Goal: Information Seeking & Learning: Learn about a topic

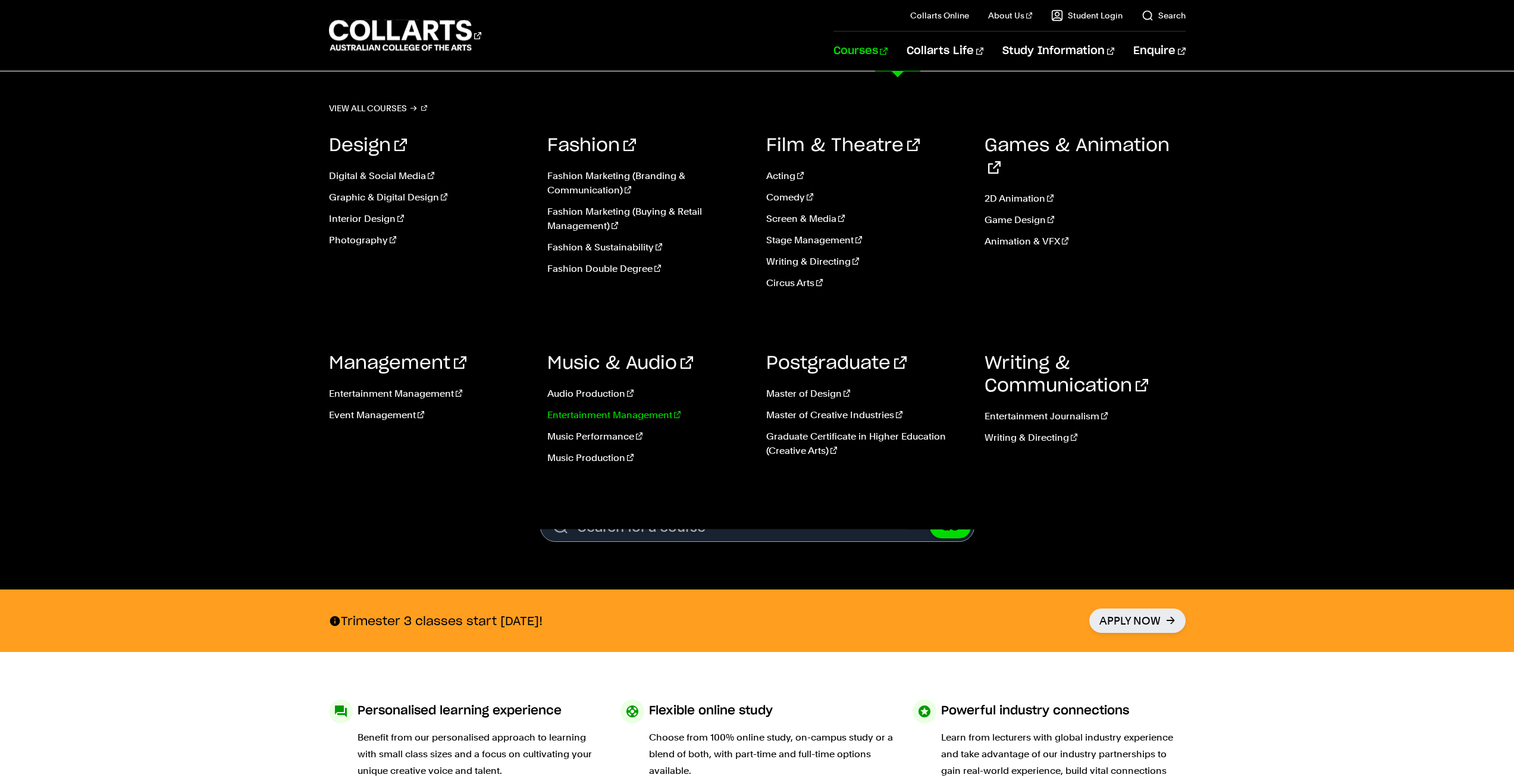
click at [572, 417] on link "Entertainment Management" at bounding box center [648, 415] width 201 height 14
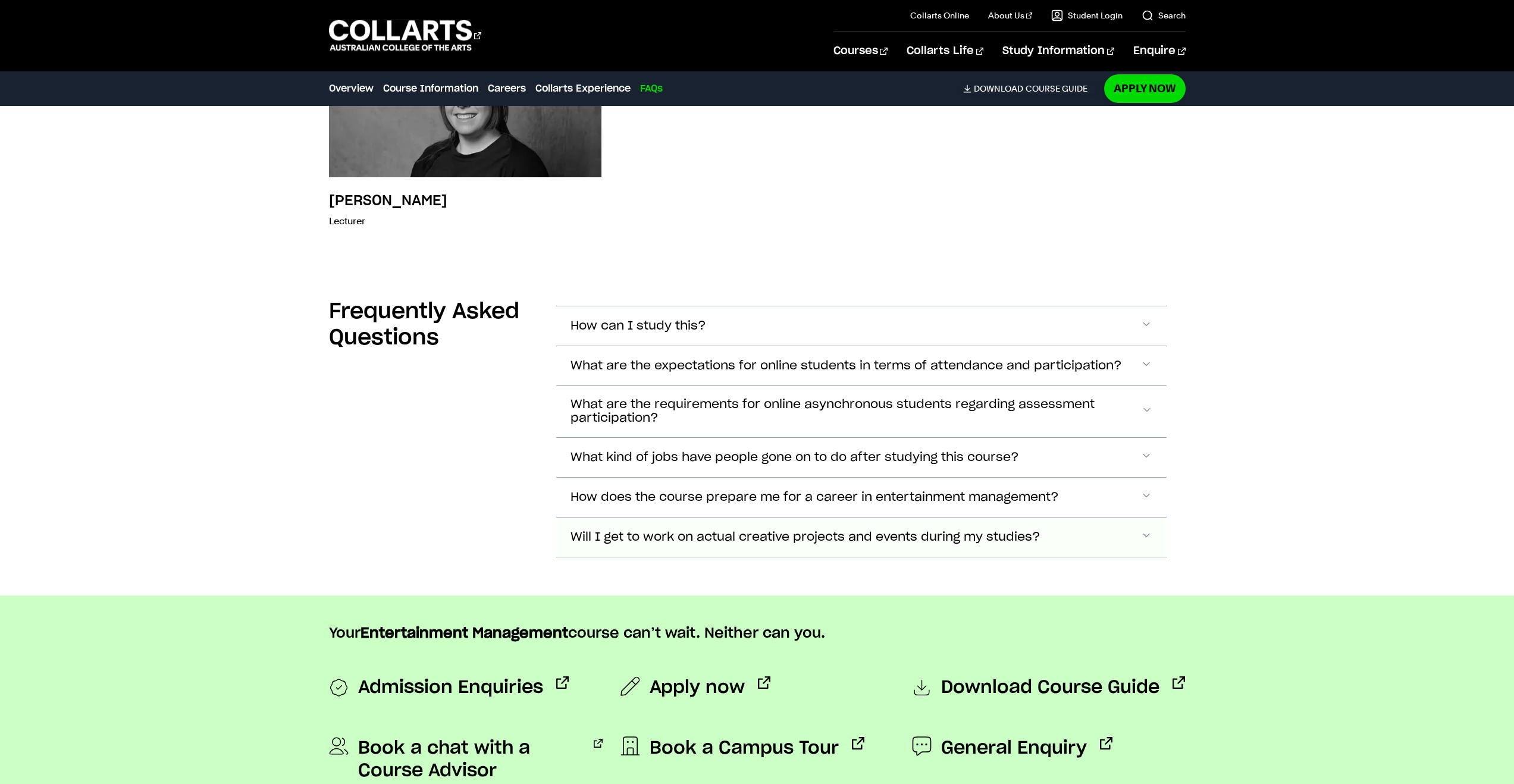
scroll to position [4824, 0]
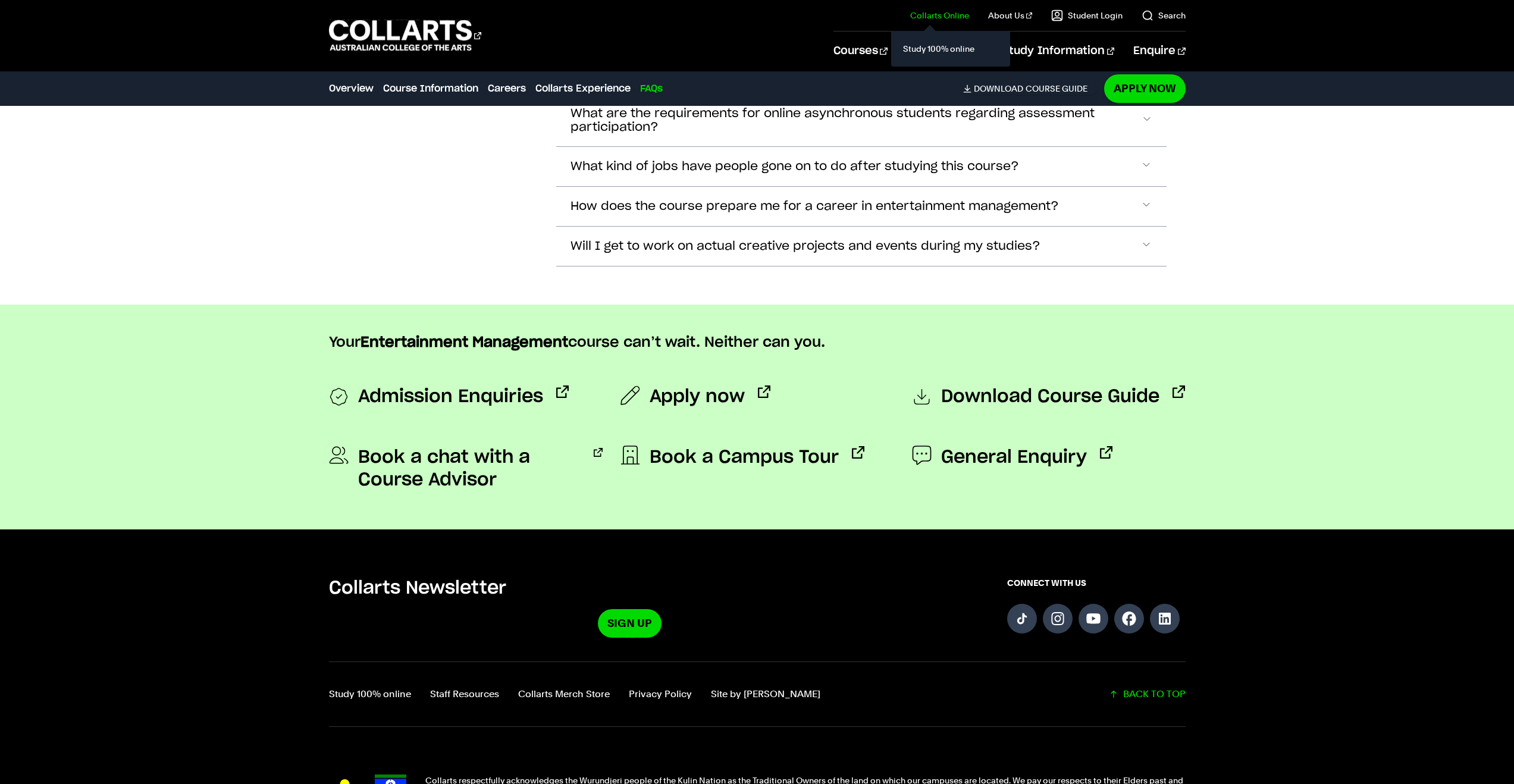
click at [962, 13] on link "Collarts Online" at bounding box center [939, 15] width 59 height 12
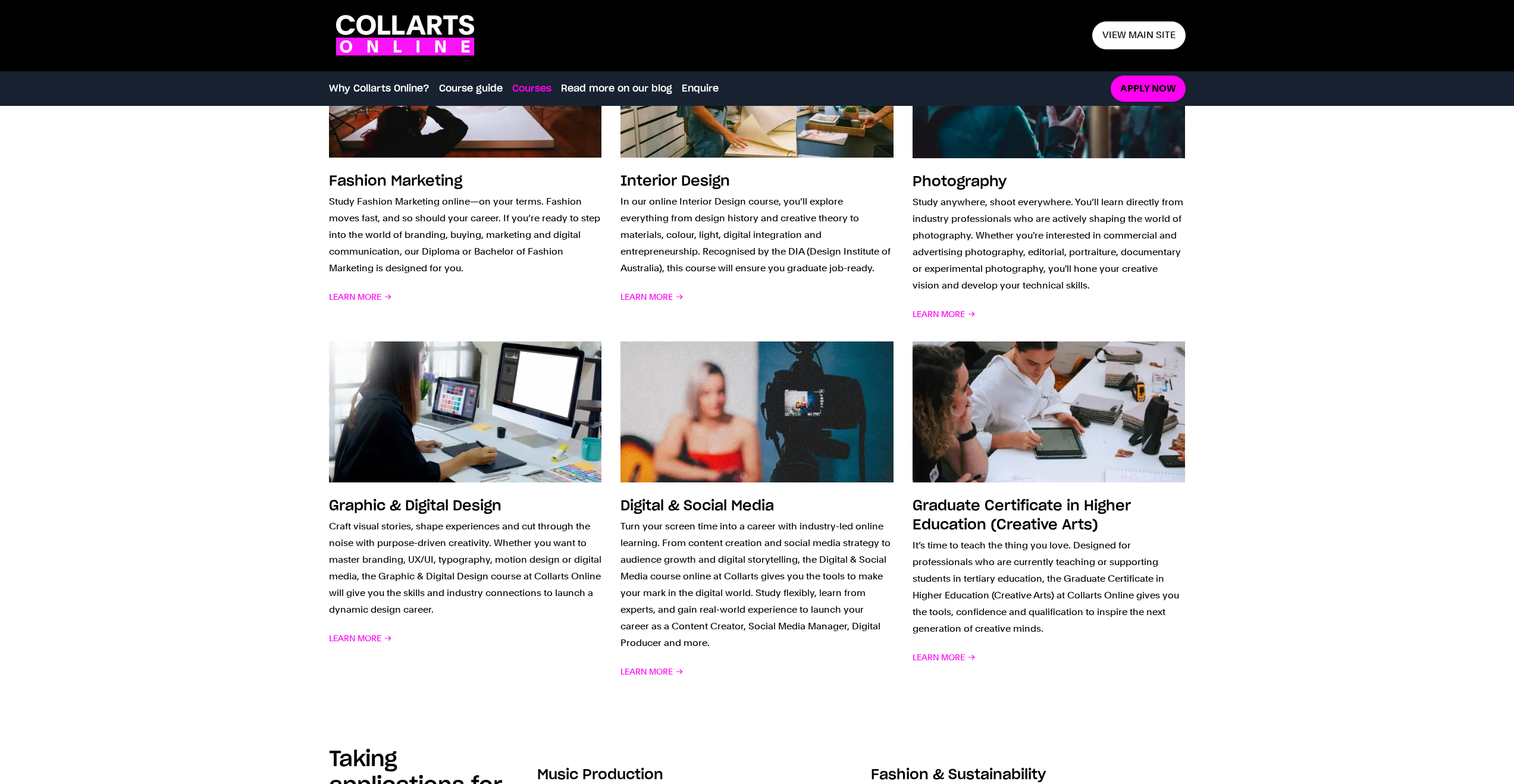
scroll to position [808, 0]
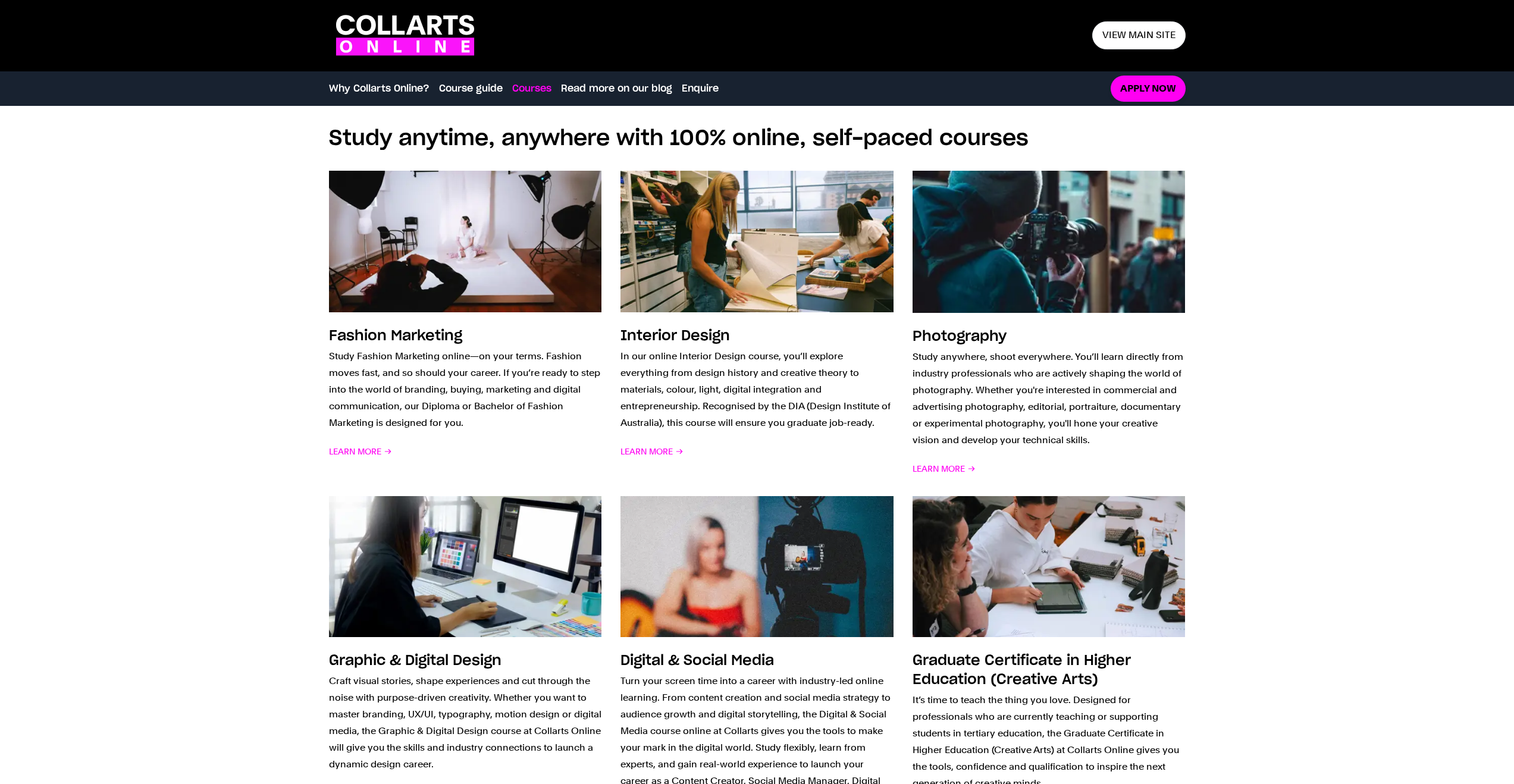
click at [540, 93] on link "Courses" at bounding box center [532, 88] width 40 height 14
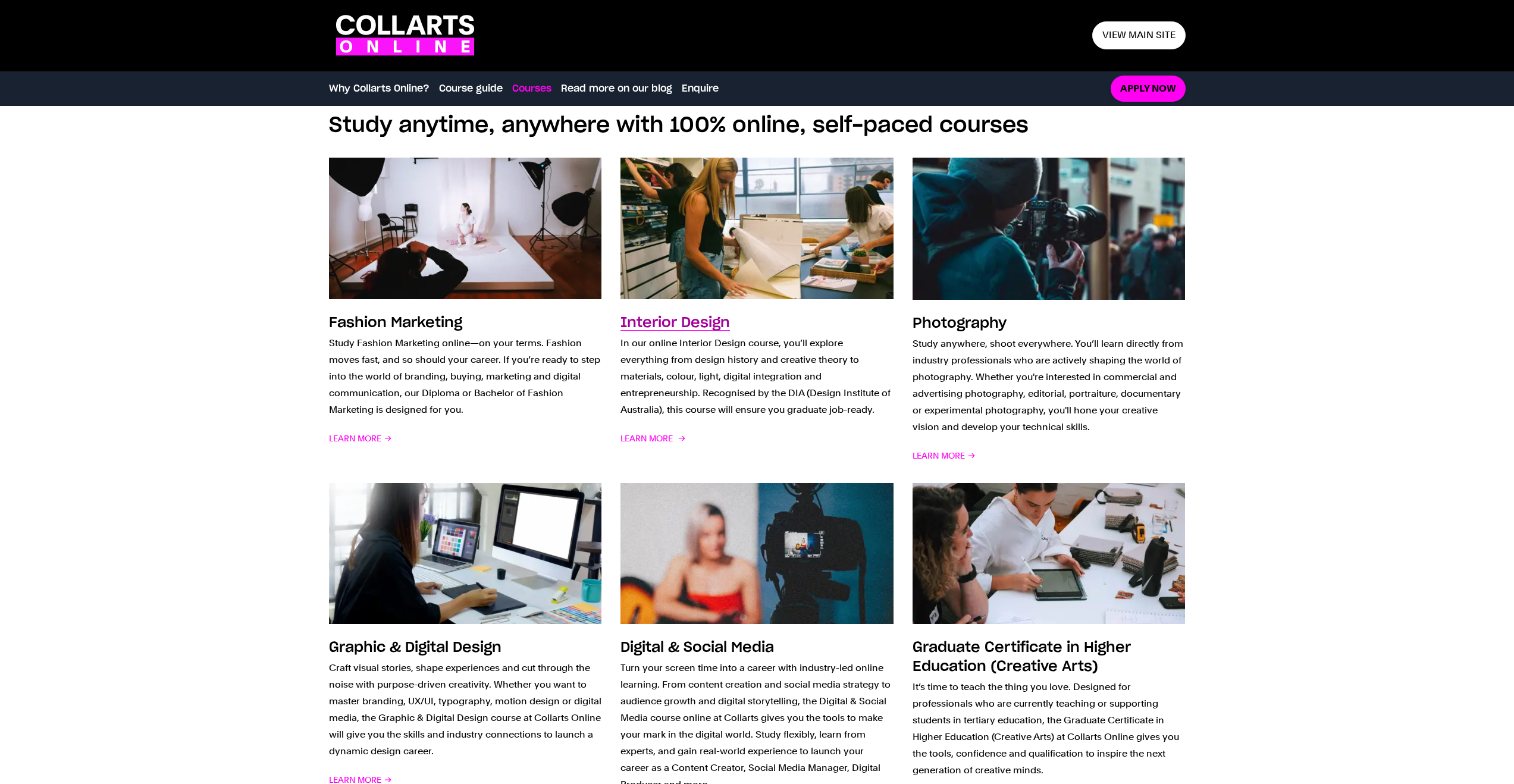
scroll to position [951, 0]
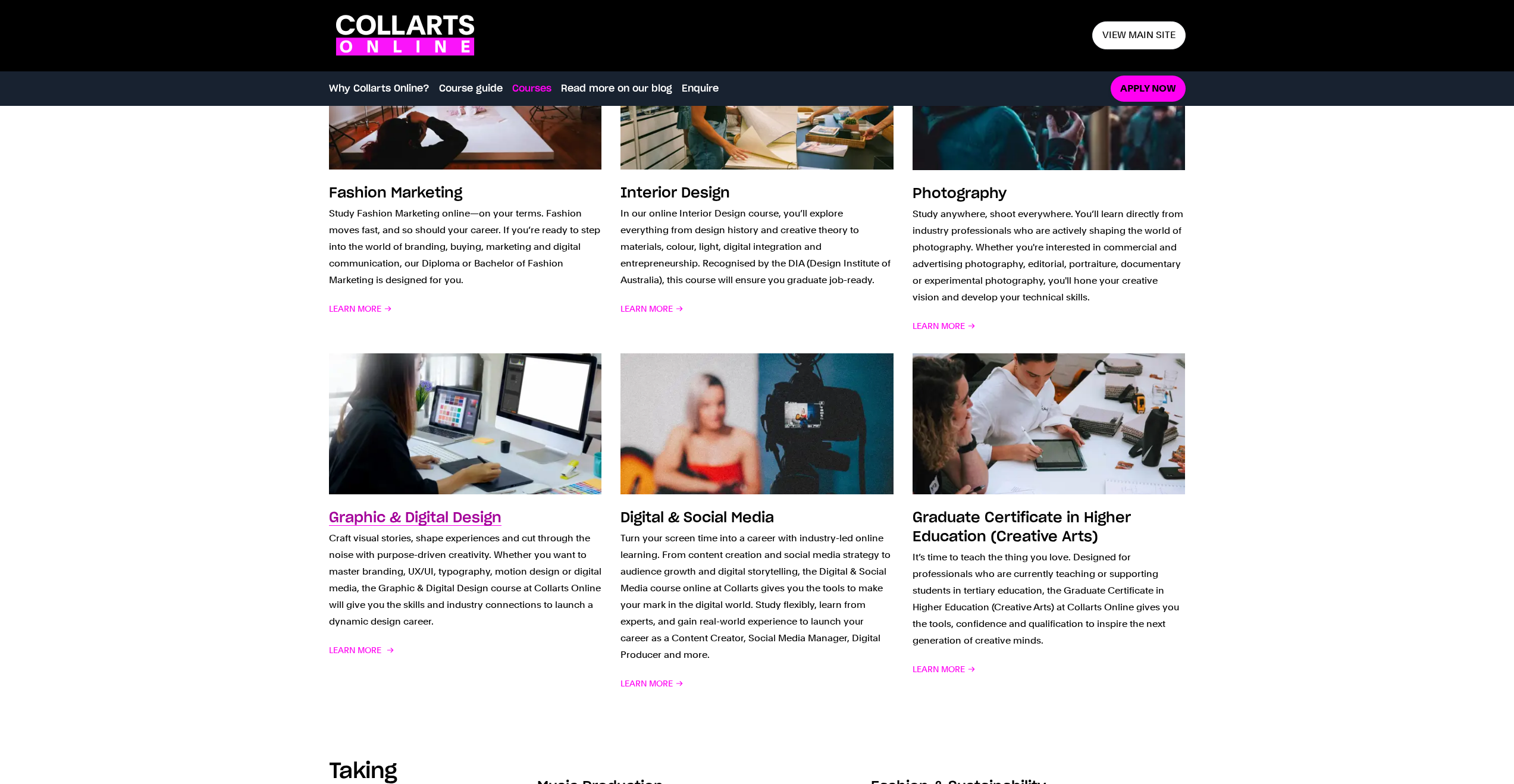
click at [452, 386] on img at bounding box center [465, 424] width 300 height 156
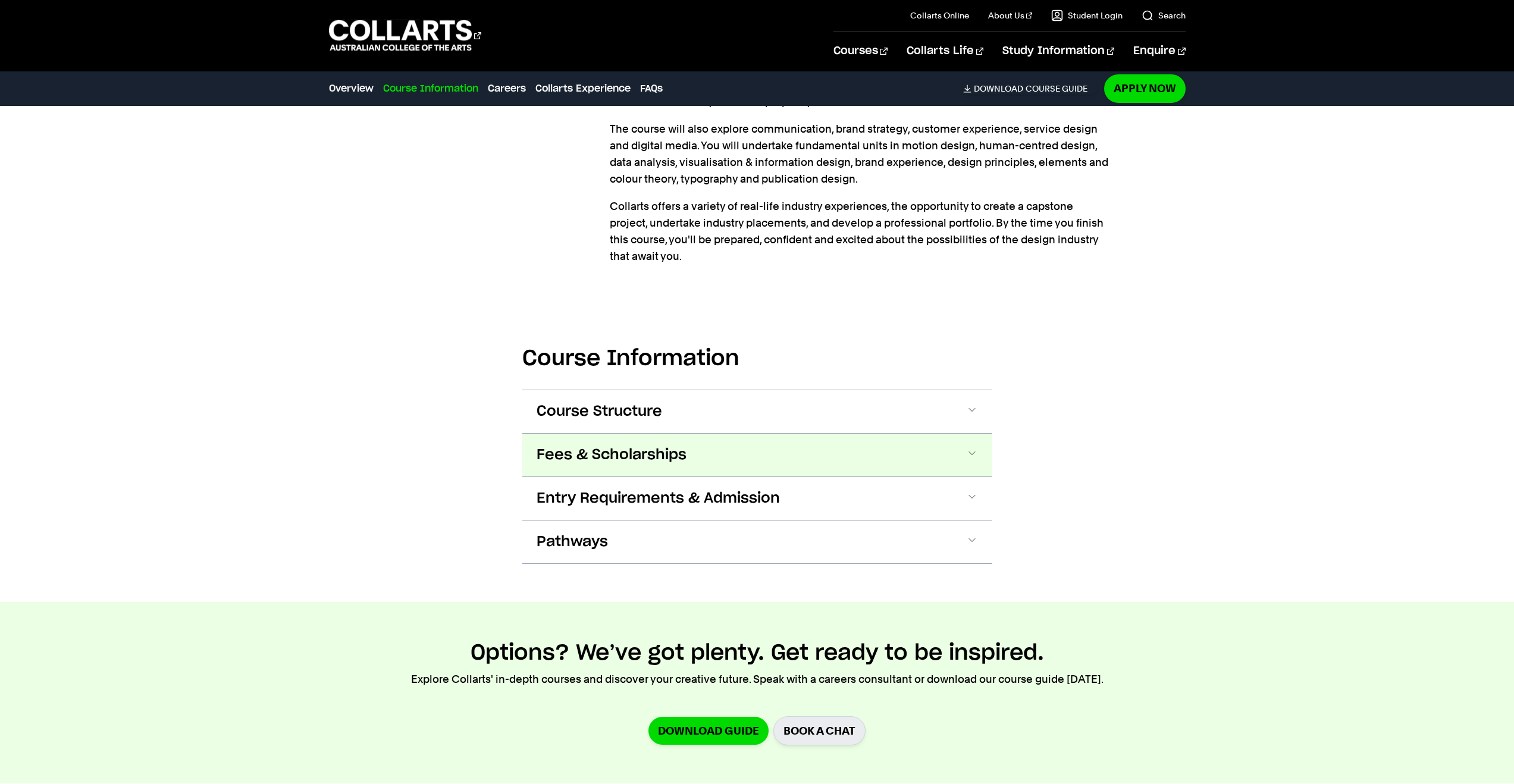
click at [648, 463] on span "Fees & Scholarships" at bounding box center [612, 455] width 150 height 19
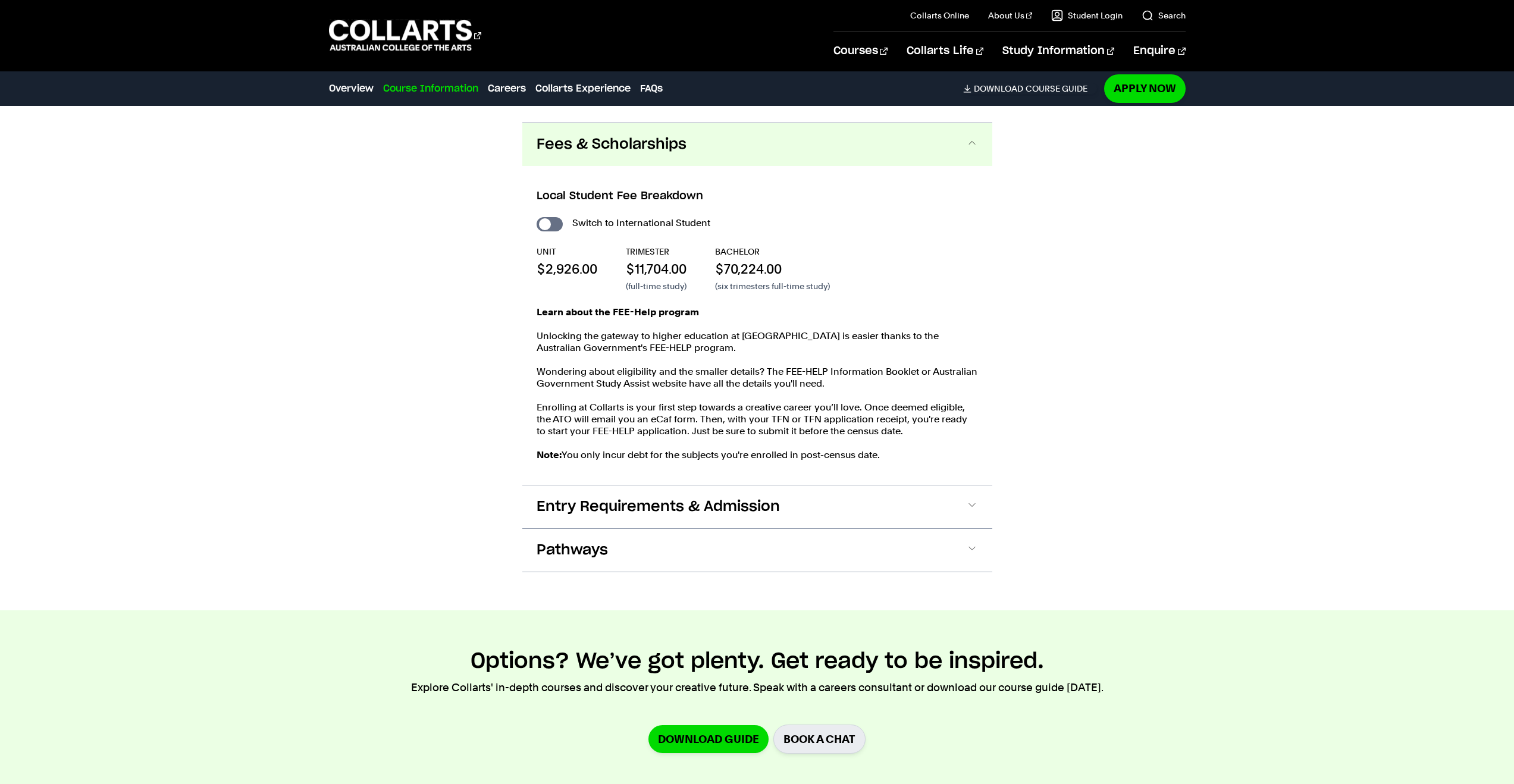
scroll to position [1381, 0]
